Goal: Navigation & Orientation: Find specific page/section

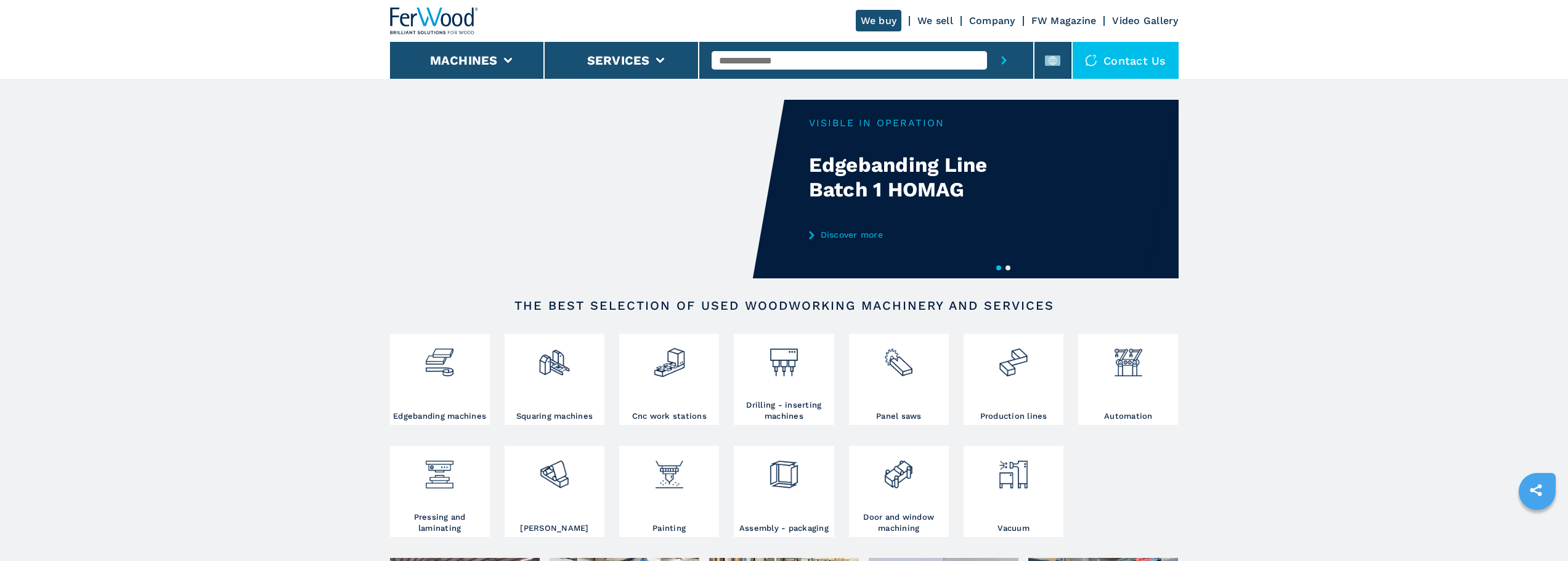
click at [1008, 268] on button "2" at bounding box center [1007, 268] width 5 height 5
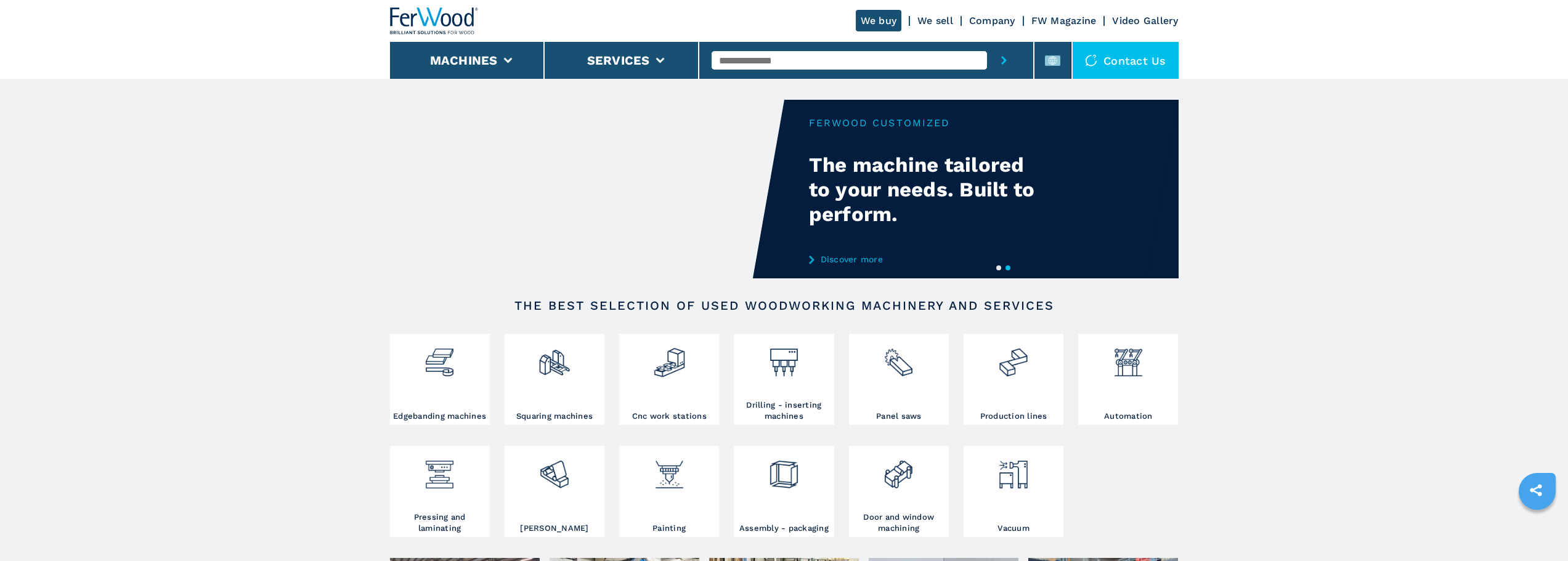
click at [1002, 57] on icon "submit-button" at bounding box center [1003, 60] width 5 height 8
click at [1007, 54] on button "submit-button" at bounding box center [1003, 60] width 34 height 37
click at [1004, 60] on icon "submit-button" at bounding box center [1003, 60] width 5 height 8
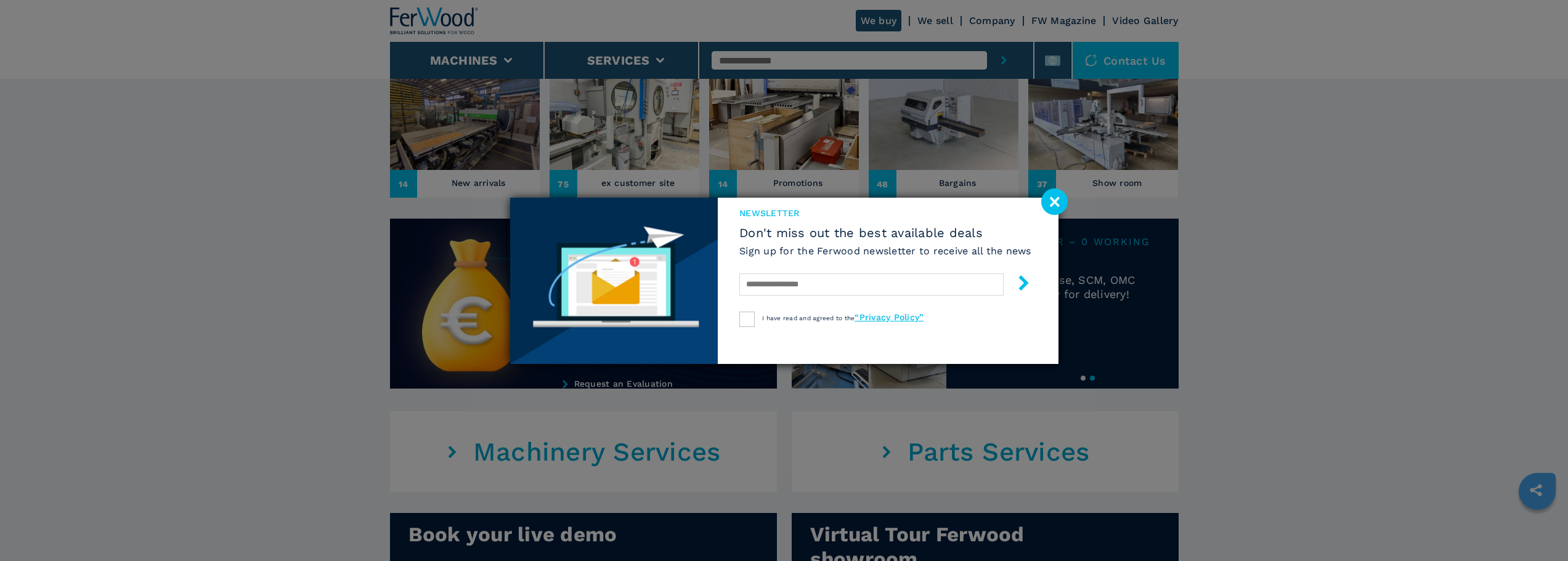
scroll to position [493, 0]
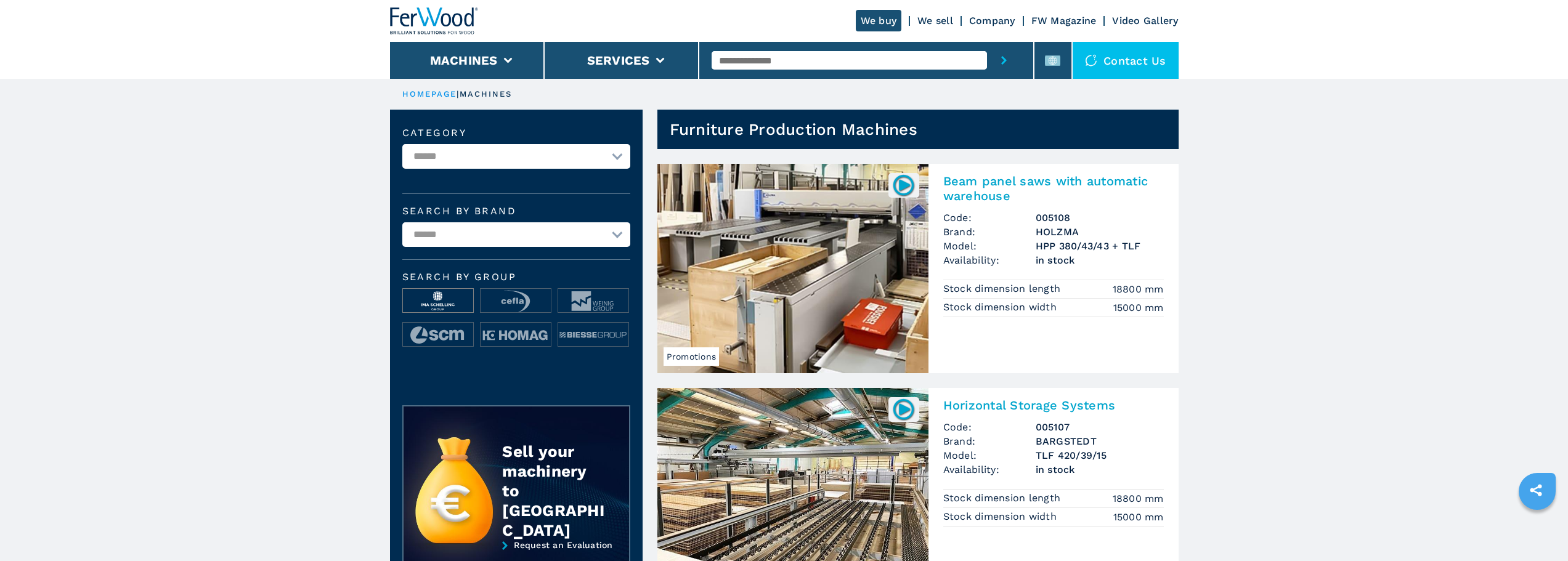
click at [455, 304] on img at bounding box center [438, 301] width 71 height 25
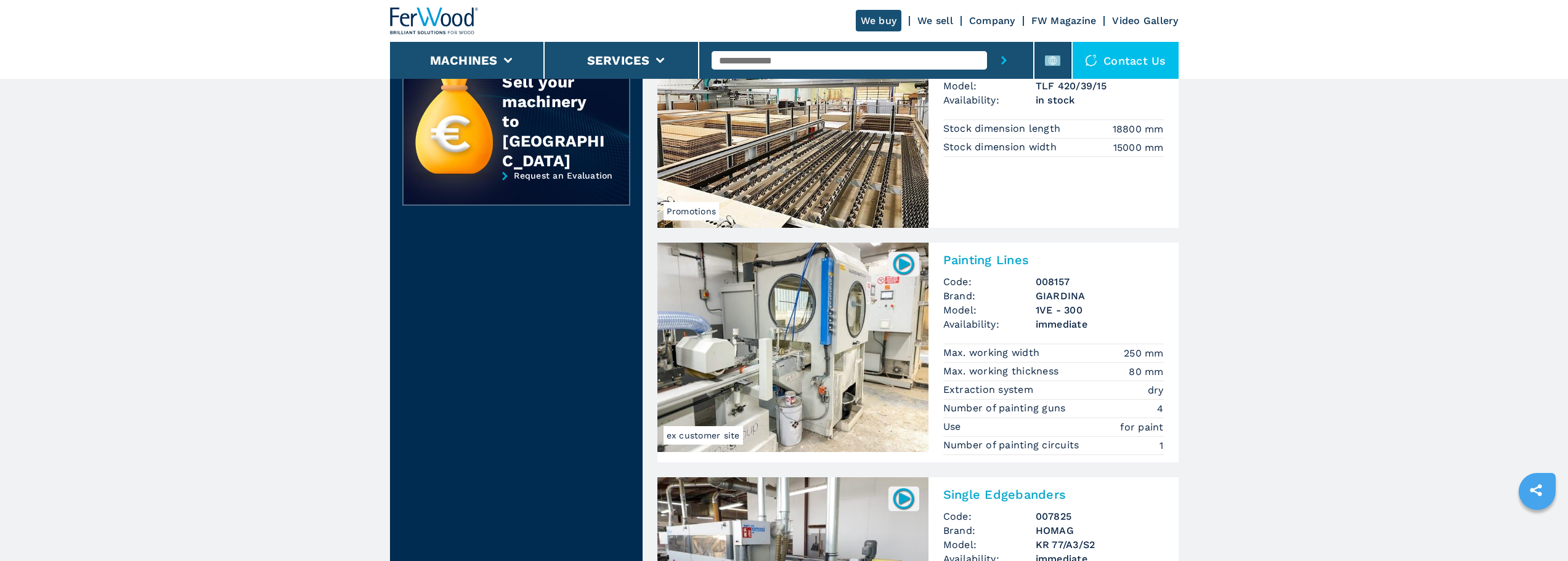
scroll to position [678, 0]
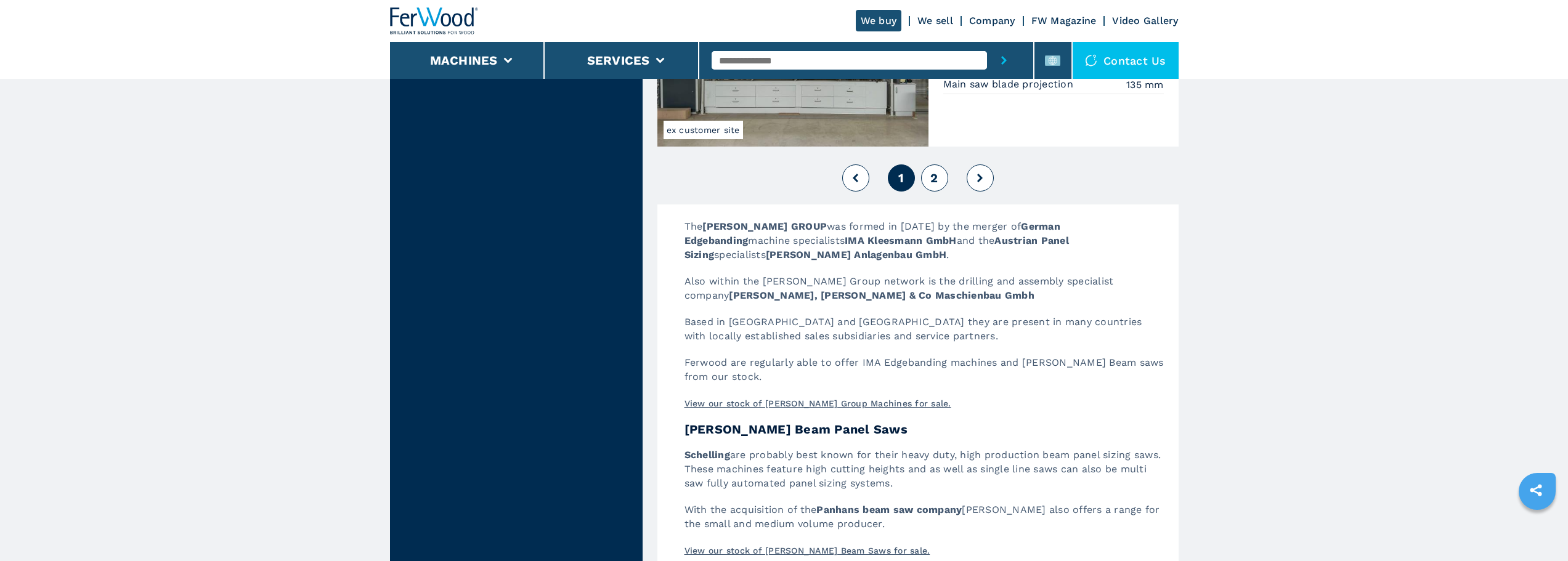
scroll to position [3020, 0]
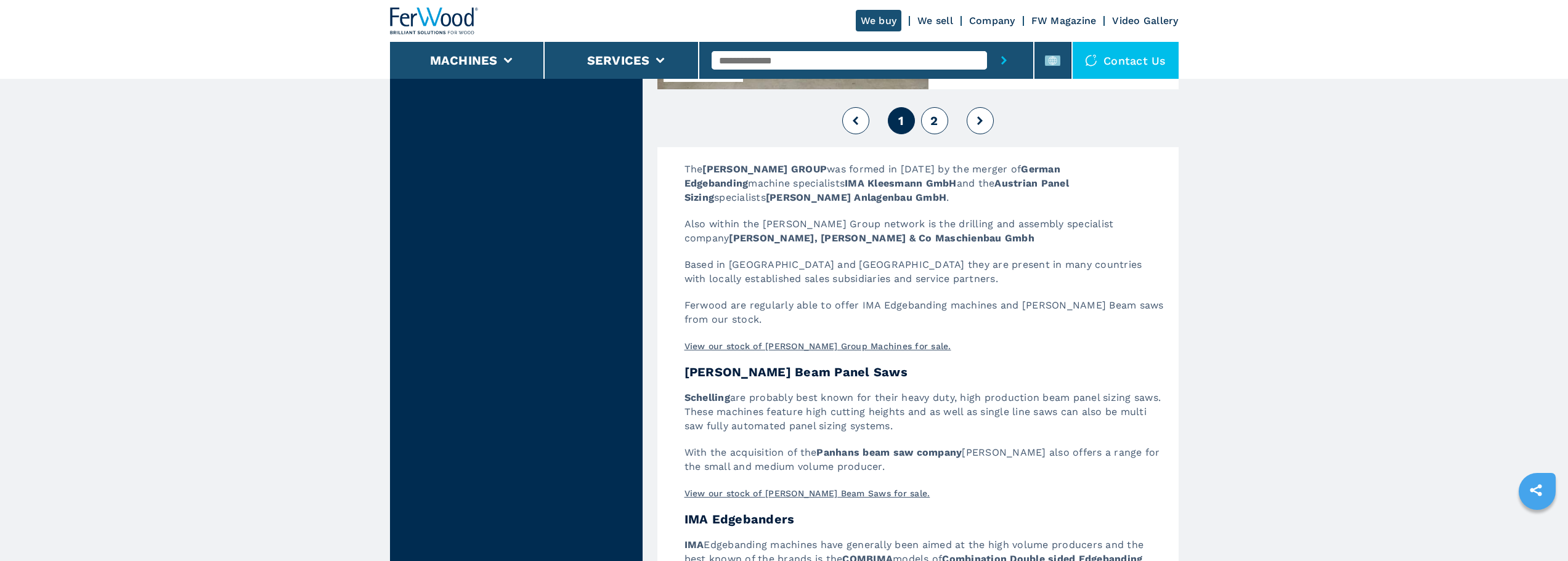
click at [935, 126] on span "2" at bounding box center [934, 121] width 7 height 15
